Goal: Task Accomplishment & Management: Complete application form

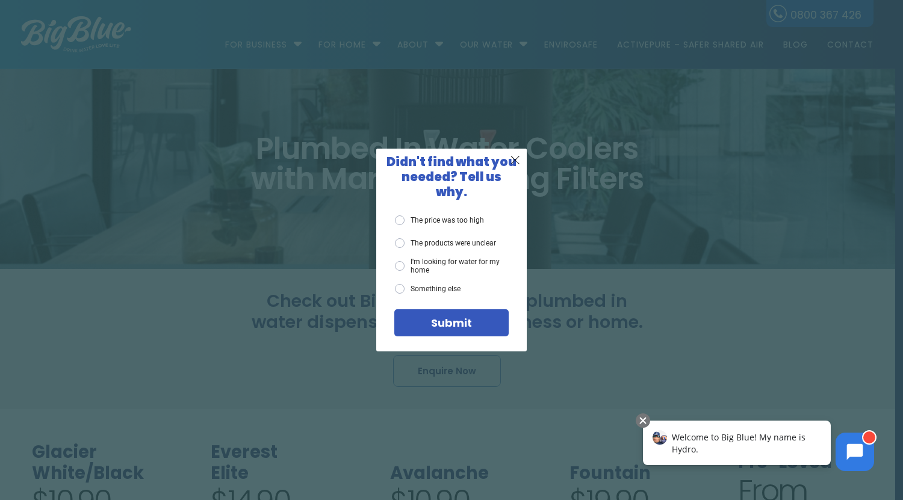
click at [576, 273] on div "X Didn't find what you needed? Tell us why. The price was too high The products…" at bounding box center [451, 250] width 903 height 500
click at [264, 269] on div "X Didn't find what you needed? Tell us why. The price was too high The products…" at bounding box center [451, 250] width 903 height 500
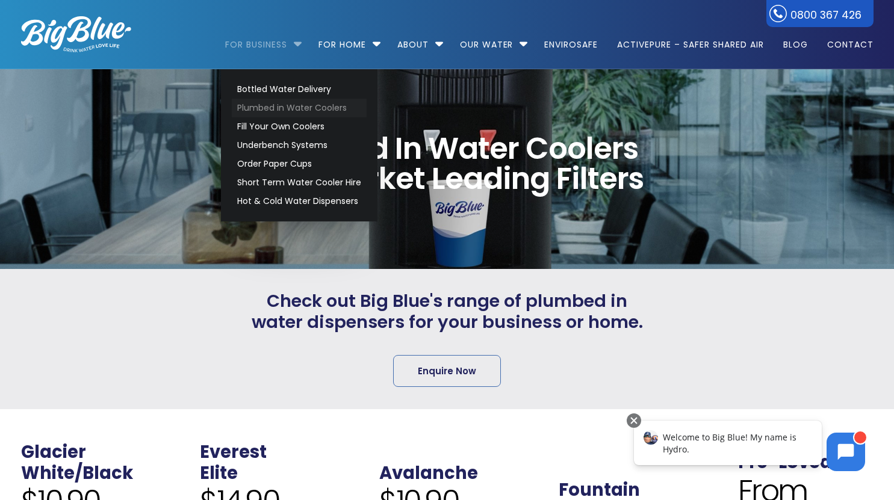
click at [265, 107] on link "Plumbed in Water Coolers" at bounding box center [299, 108] width 135 height 19
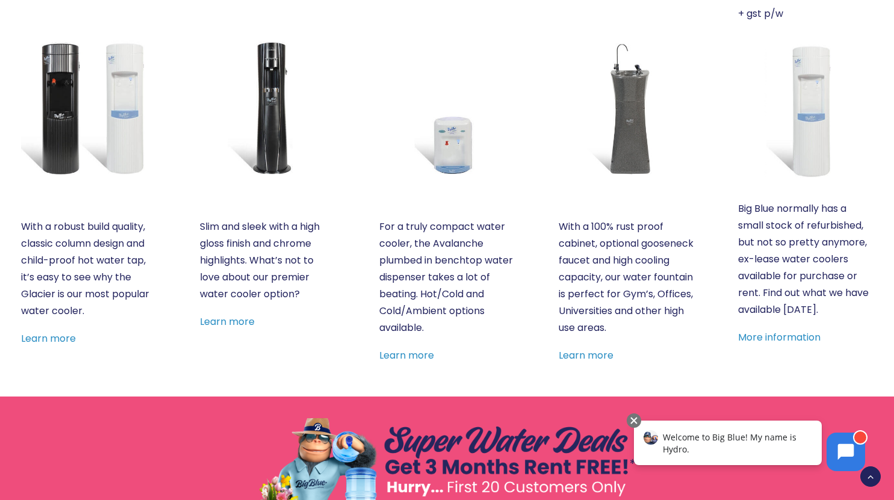
scroll to position [551, 0]
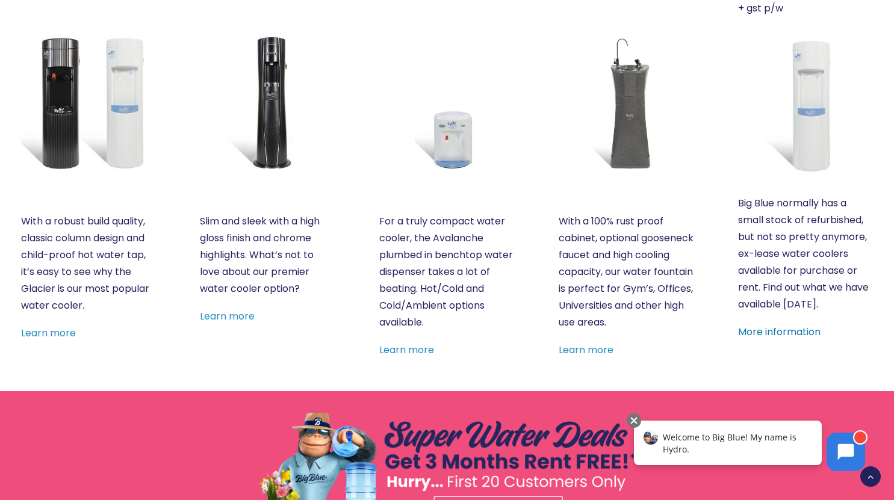
click at [761, 337] on link "More information" at bounding box center [779, 332] width 83 height 14
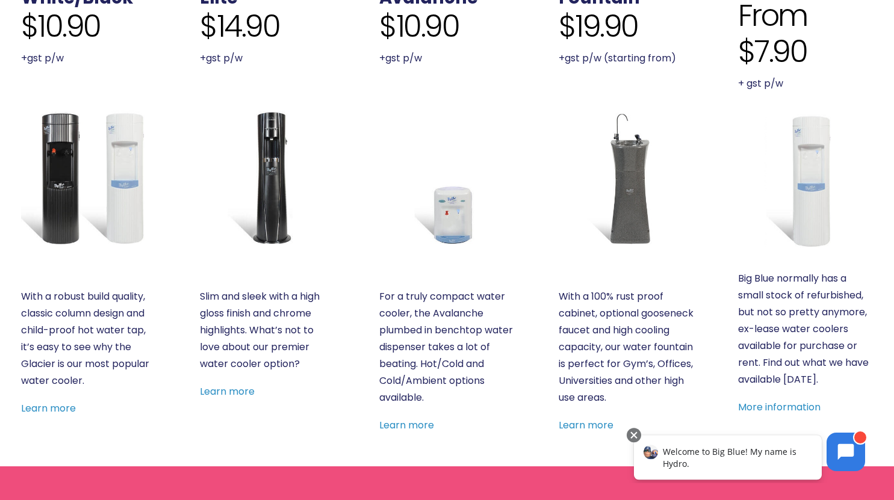
scroll to position [476, 0]
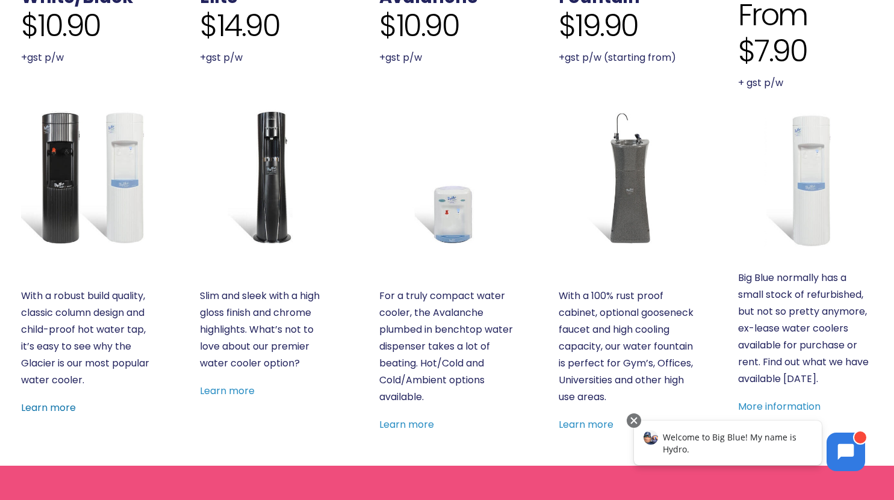
click at [47, 404] on link "Learn more" at bounding box center [48, 408] width 55 height 14
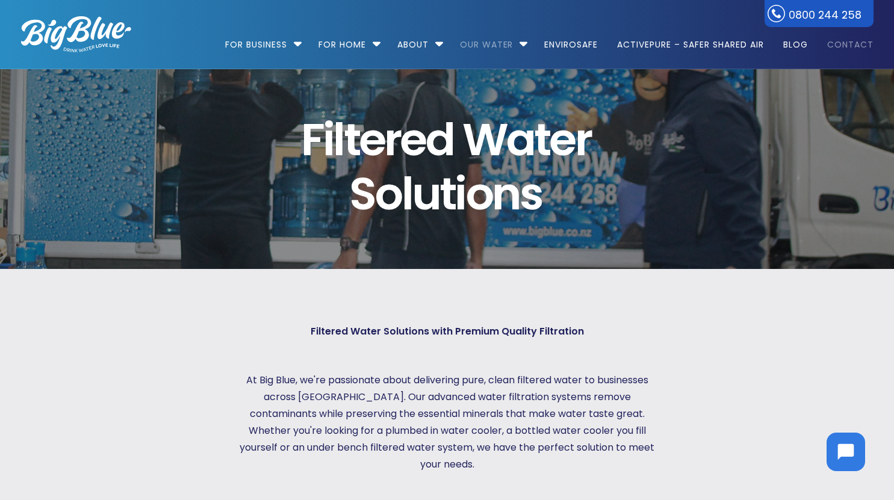
click at [839, 45] on link "Contact" at bounding box center [846, 39] width 55 height 78
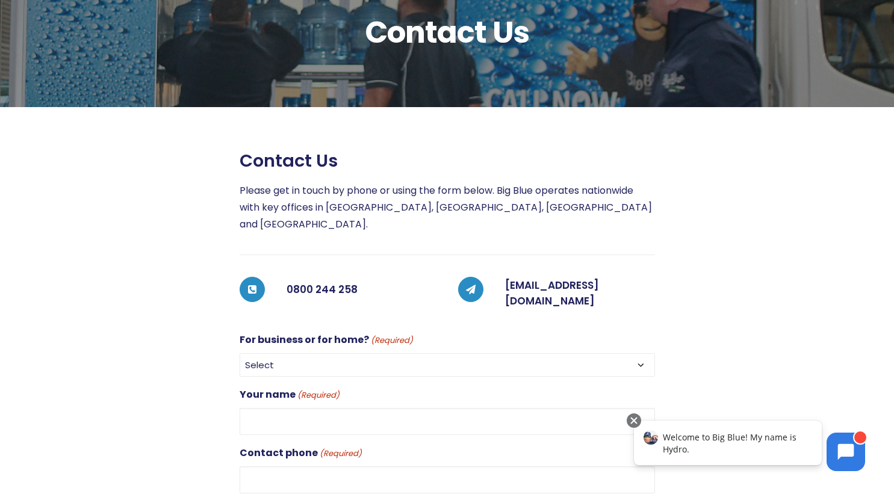
click at [299, 353] on select "Select For Business For Home" at bounding box center [448, 364] width 416 height 23
select select "For Business"
click at [240, 353] on select "Select For Business For Home" at bounding box center [448, 364] width 416 height 23
click at [285, 408] on input "Your name (Required)" at bounding box center [448, 421] width 416 height 27
type input "[PERSON_NAME]"
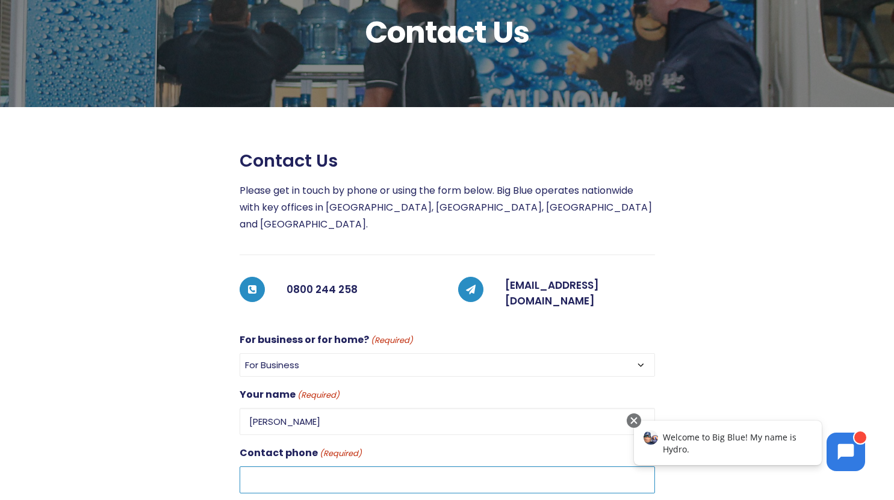
type input "021753279"
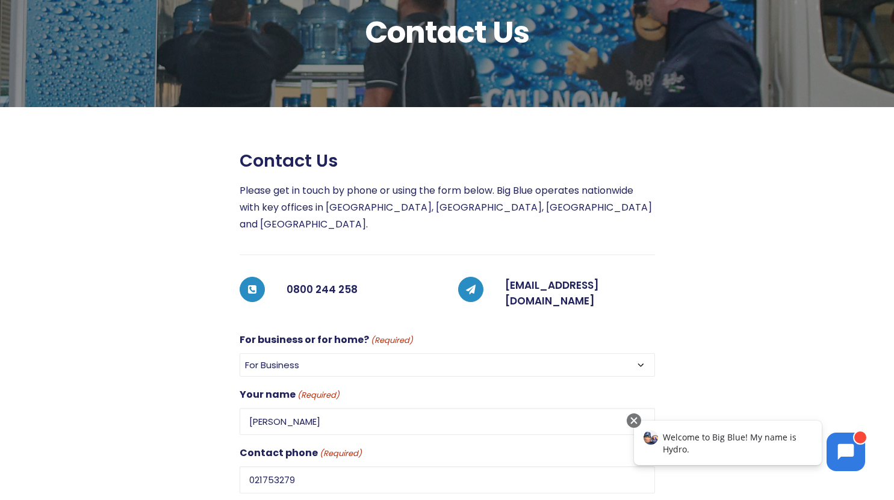
type input "[PERSON_NAME][EMAIL_ADDRESS][DOMAIN_NAME]"
type input "[GEOGRAPHIC_DATA]"
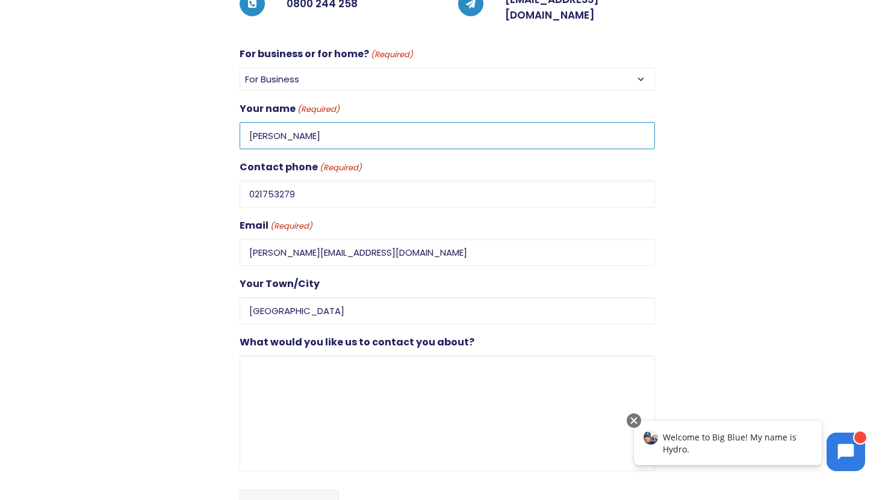
scroll to position [413, 0]
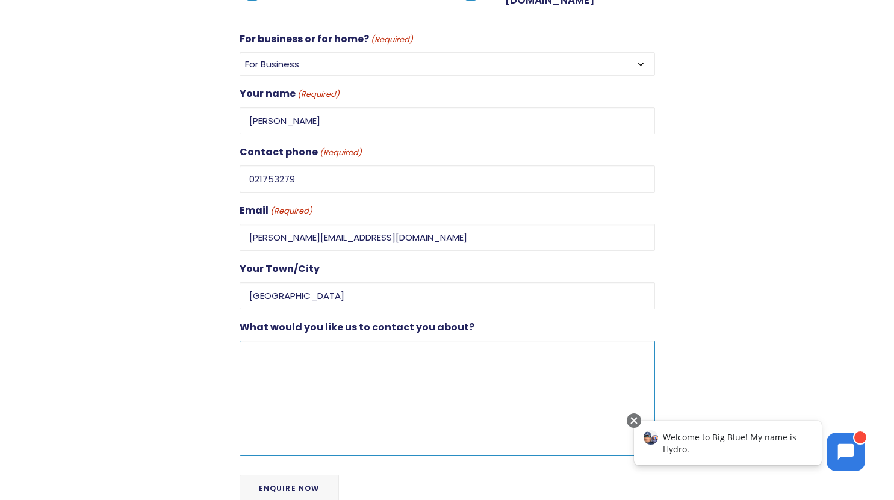
click at [333, 341] on textarea "What would you like us to contact you about?" at bounding box center [448, 399] width 416 height 116
paste textarea "Hi we have the plumbed in part already insitu and our old water filter has brok…"
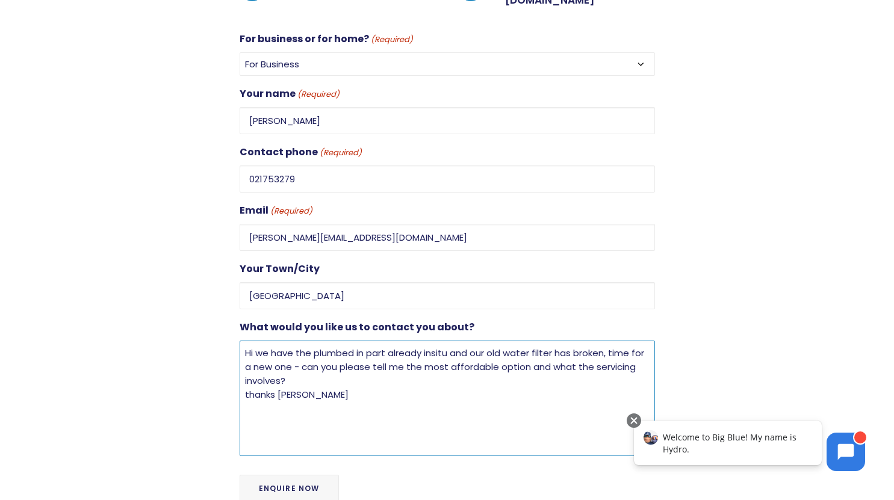
type textarea "Hi we have the plumbed in part already insitu and our old water filter has brok…"
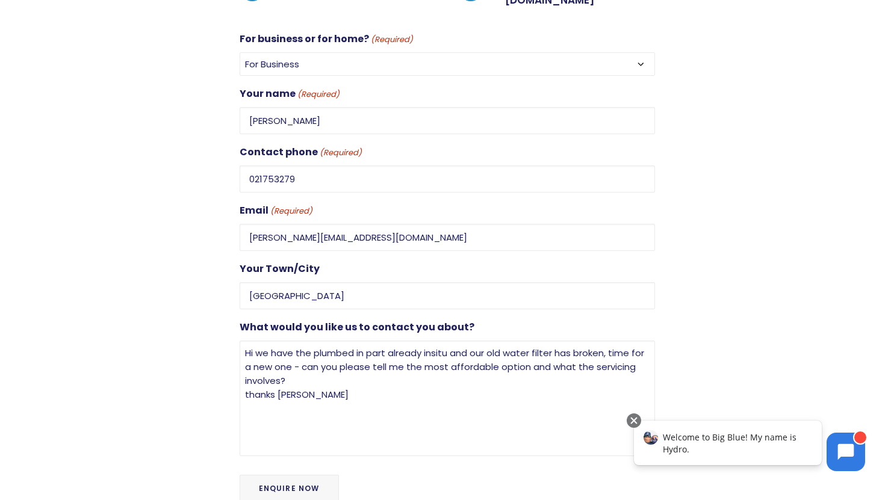
click at [279, 475] on input "Enquire Now" at bounding box center [289, 489] width 99 height 28
